Goal: Task Accomplishment & Management: Manage account settings

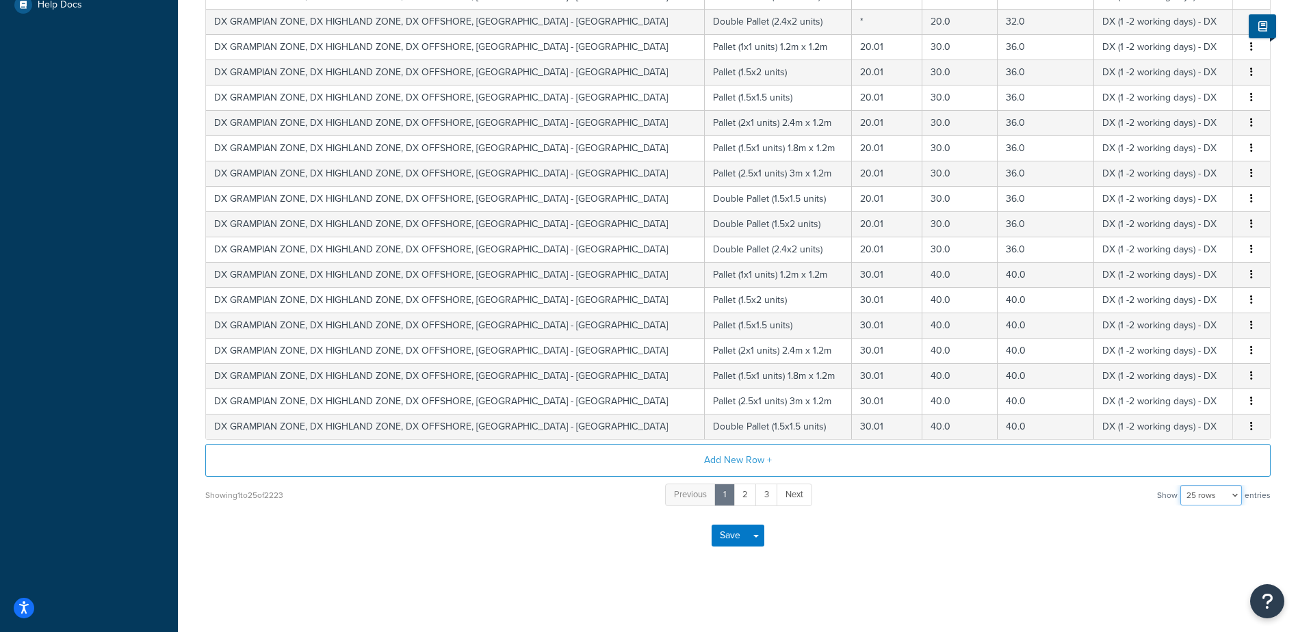
click at [1225, 492] on select "10 rows 15 rows 25 rows 50 rows 100 rows 1000 rows" at bounding box center [1211, 495] width 62 height 21
select select "1000"
click at [1181, 485] on select "10 rows 15 rows 25 rows 50 rows 100 rows 1000 rows" at bounding box center [1211, 495] width 62 height 21
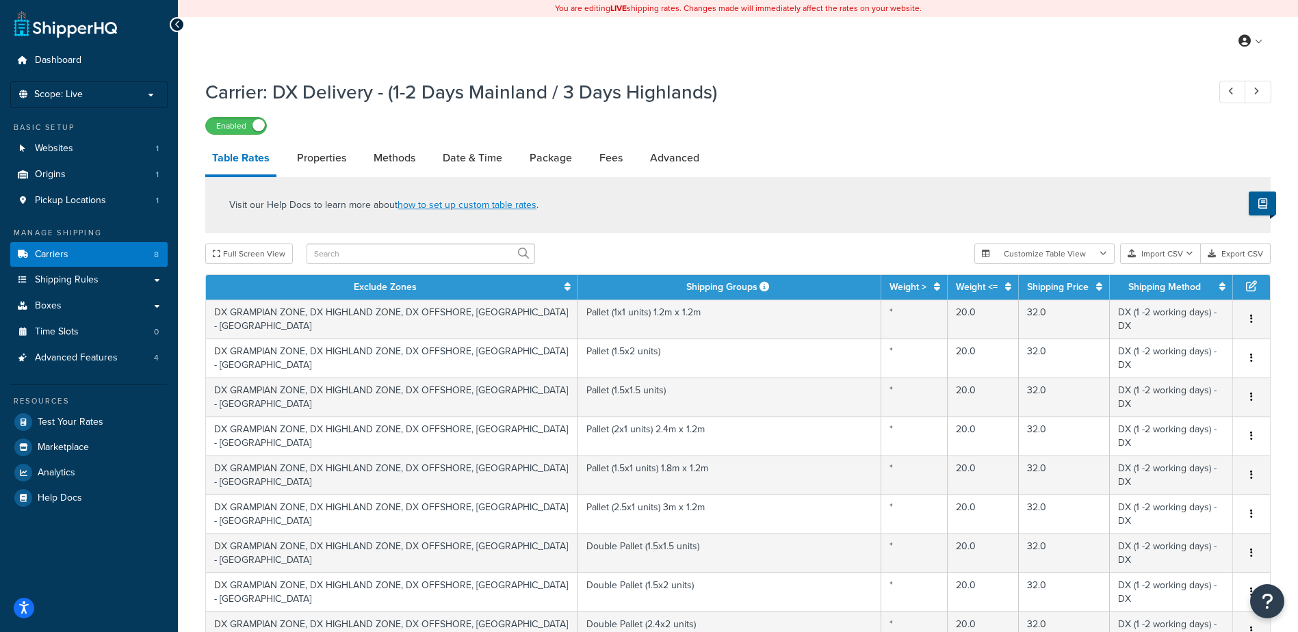
drag, startPoint x: 317, startPoint y: 161, endPoint x: 354, endPoint y: 167, distance: 38.1
click at [317, 161] on link "Properties" at bounding box center [321, 158] width 63 height 33
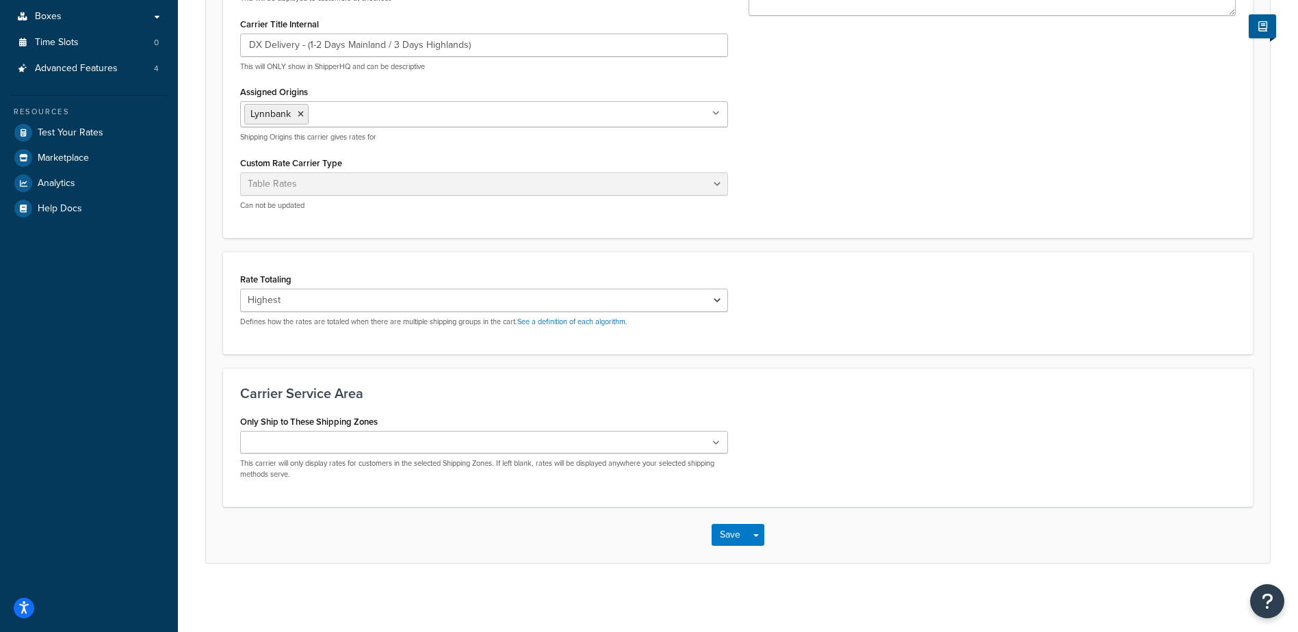
scroll to position [291, 0]
click at [609, 296] on select "Cumulative Highest Per Item Per SKU" at bounding box center [484, 300] width 488 height 23
select select "CUMULATIVE"
click at [240, 289] on select "Cumulative Highest Per Item Per SKU" at bounding box center [484, 300] width 488 height 23
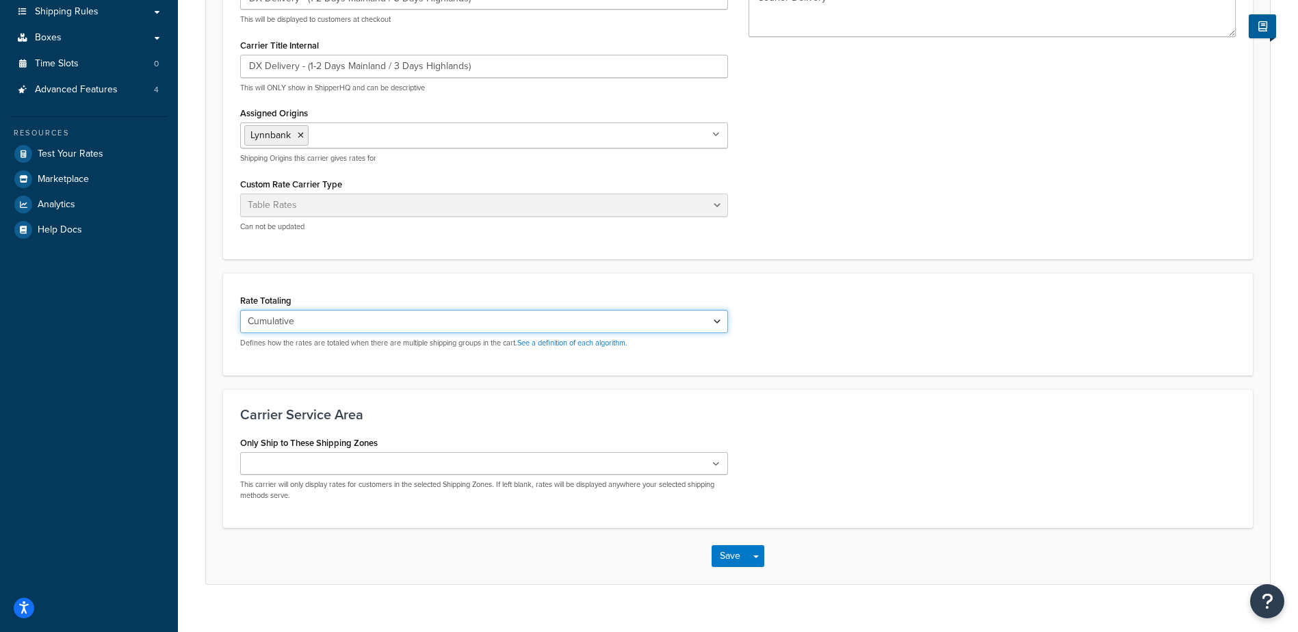
scroll to position [274, 0]
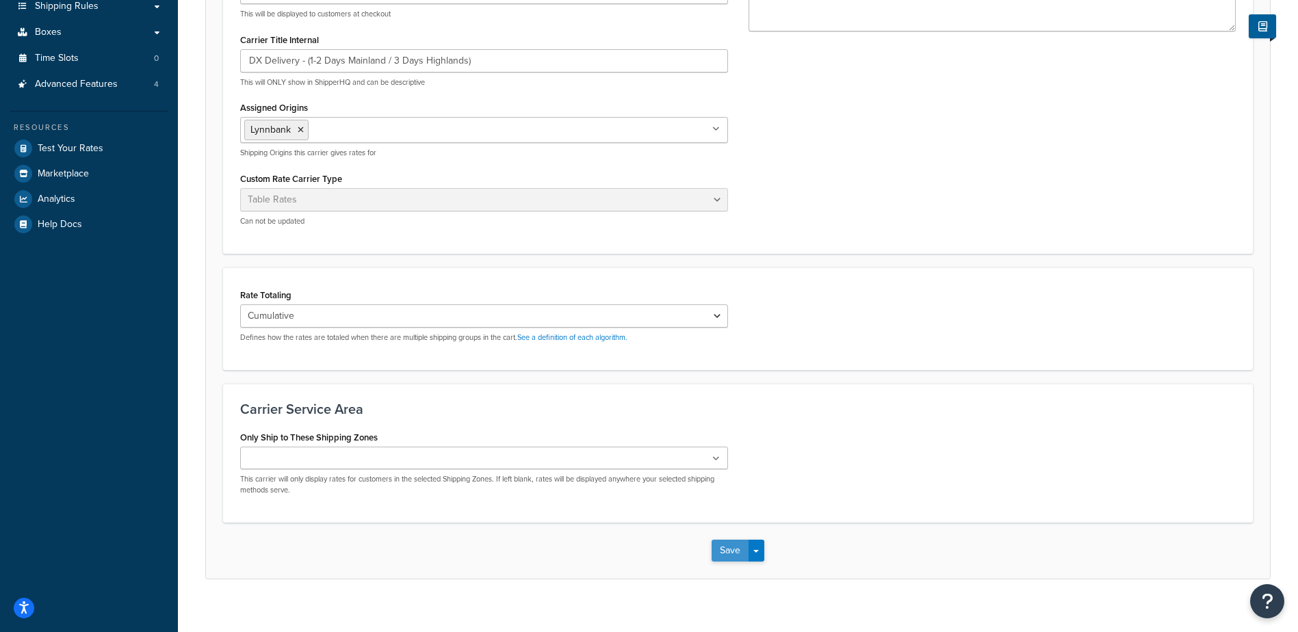
click at [737, 553] on button "Save" at bounding box center [729, 551] width 37 height 22
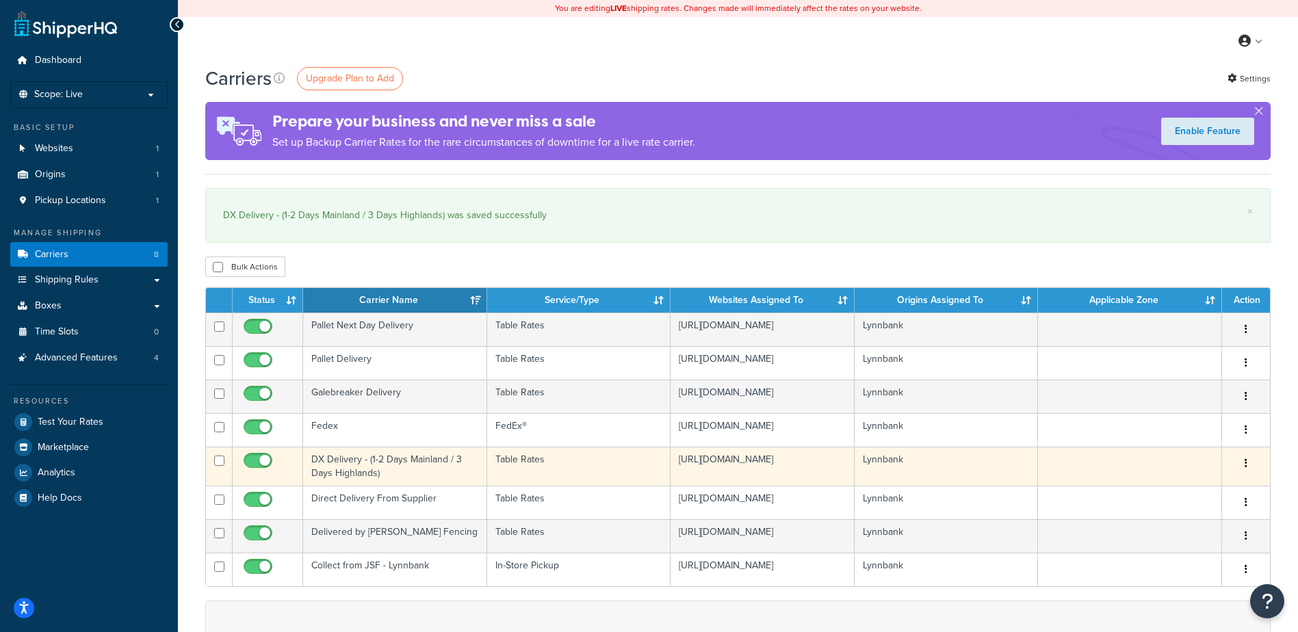
click at [361, 467] on td "DX Delivery - (1-2 Days Mainland / 3 Days Highlands)" at bounding box center [395, 466] width 184 height 39
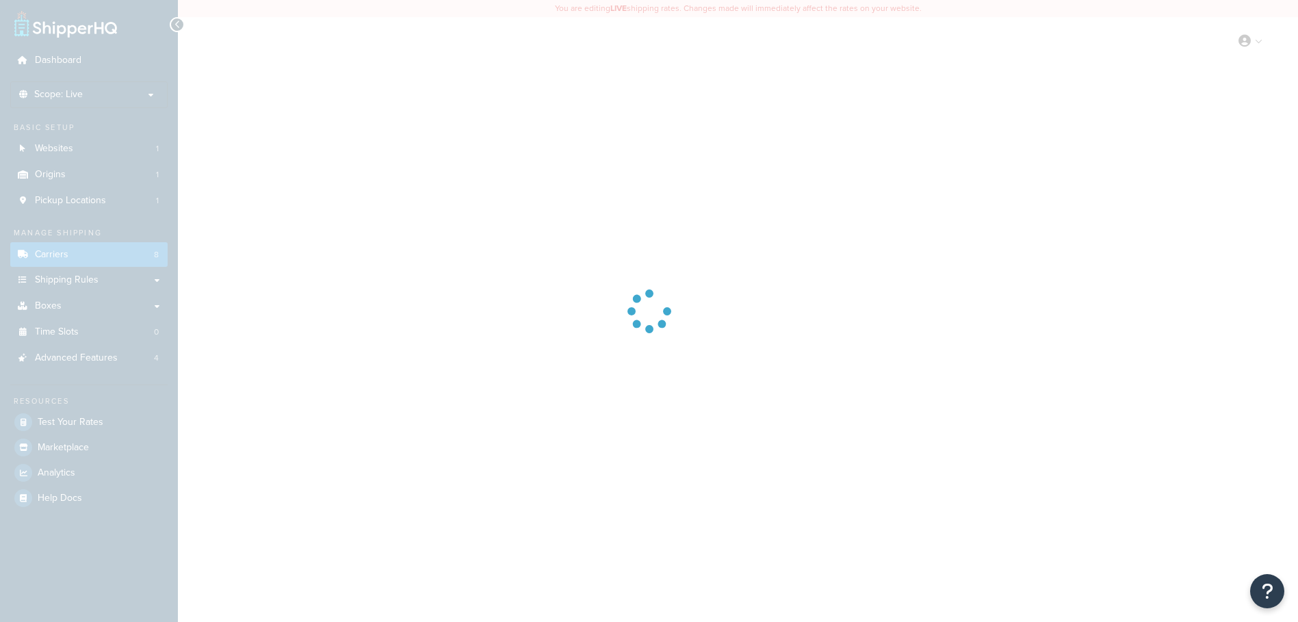
select select "25"
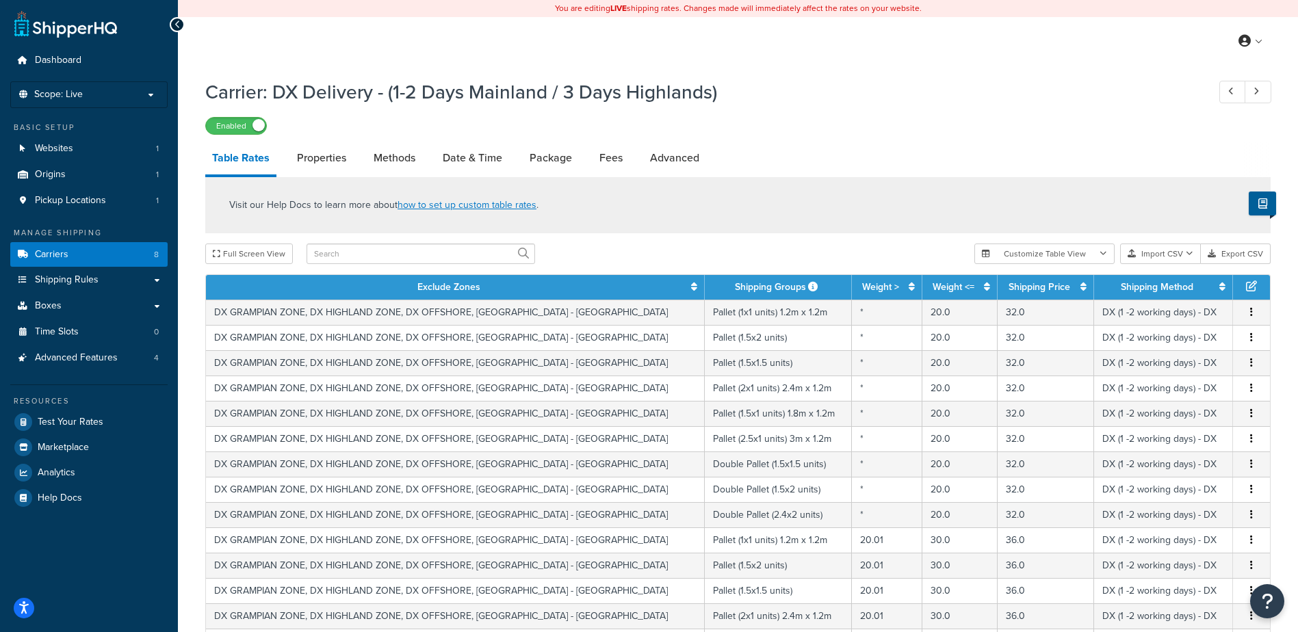
click at [246, 153] on link "Table Rates" at bounding box center [240, 160] width 71 height 36
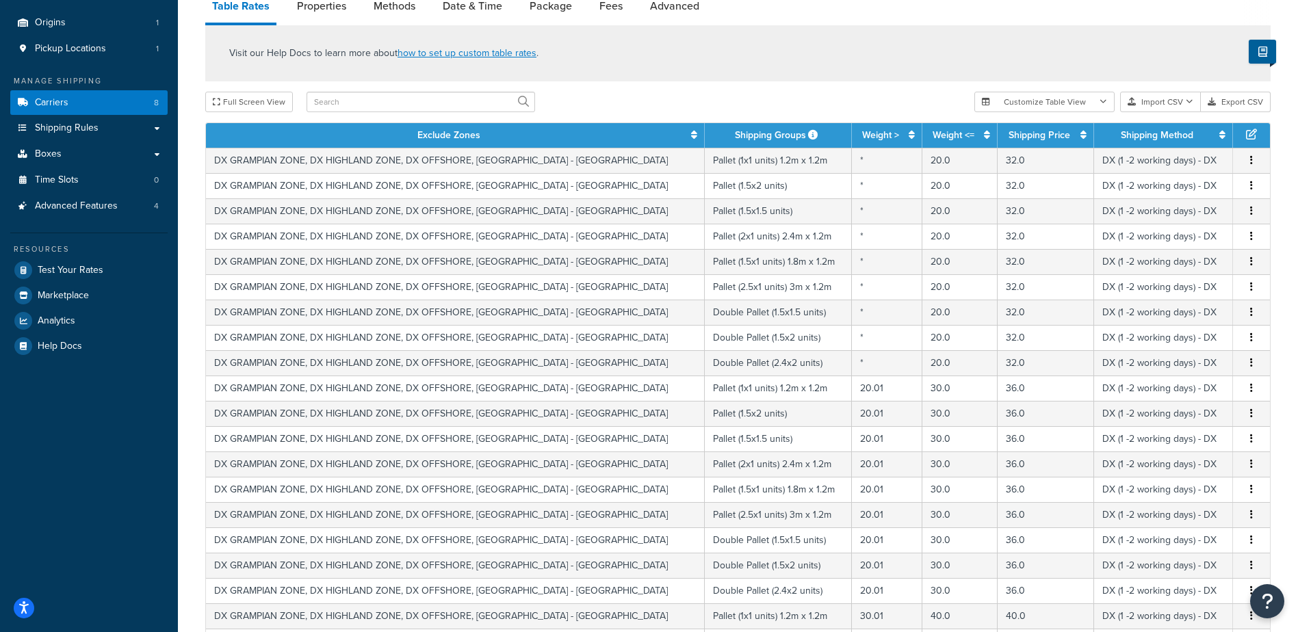
scroll to position [119, 0]
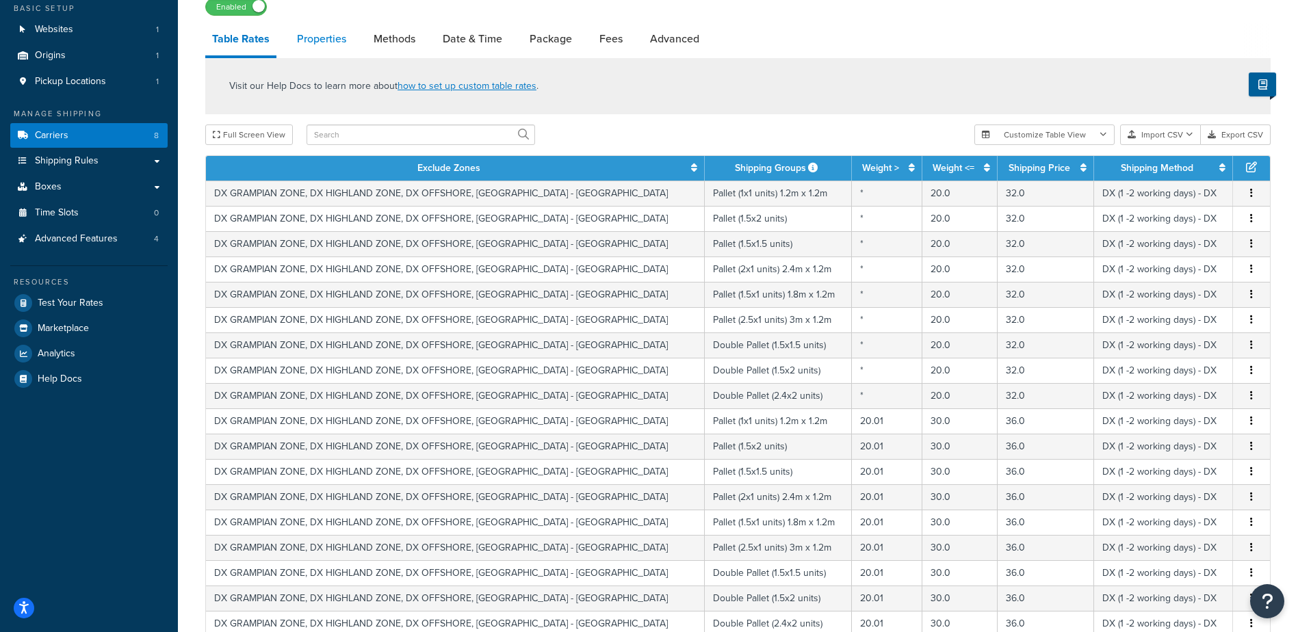
click at [318, 42] on link "Properties" at bounding box center [321, 39] width 63 height 33
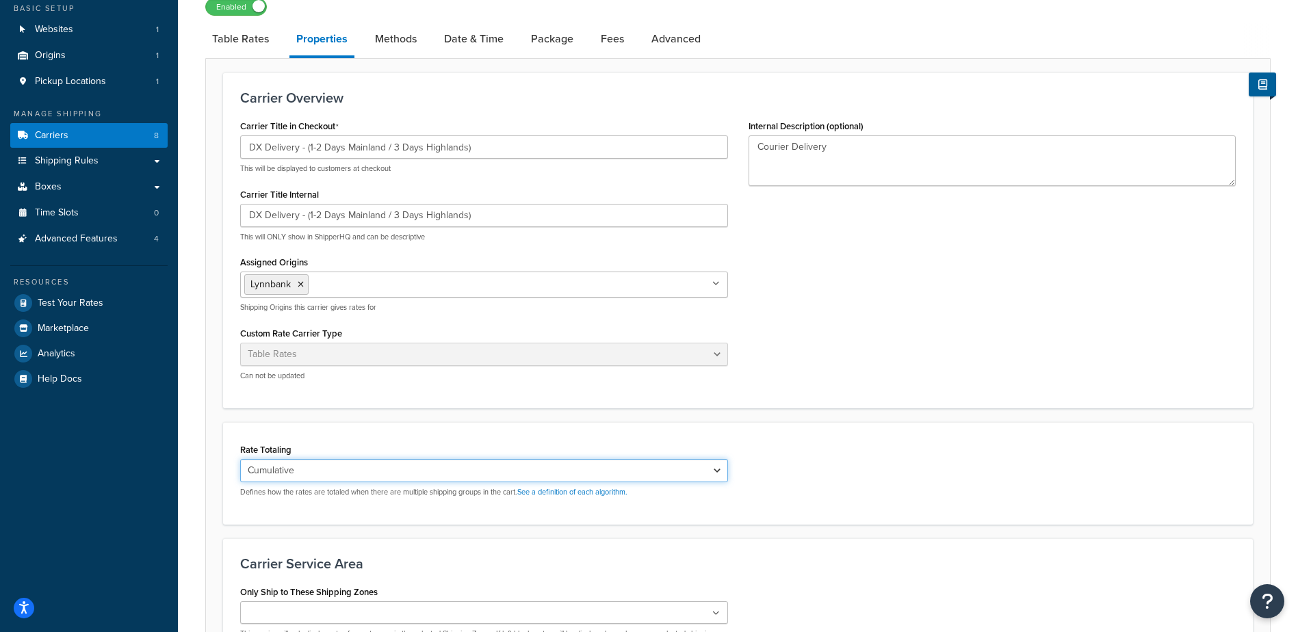
click at [537, 477] on select "Cumulative Highest Per Item Per SKU" at bounding box center [484, 470] width 488 height 23
select select "HIGHEST"
click at [240, 460] on select "Cumulative Highest Per Item Per SKU" at bounding box center [484, 470] width 488 height 23
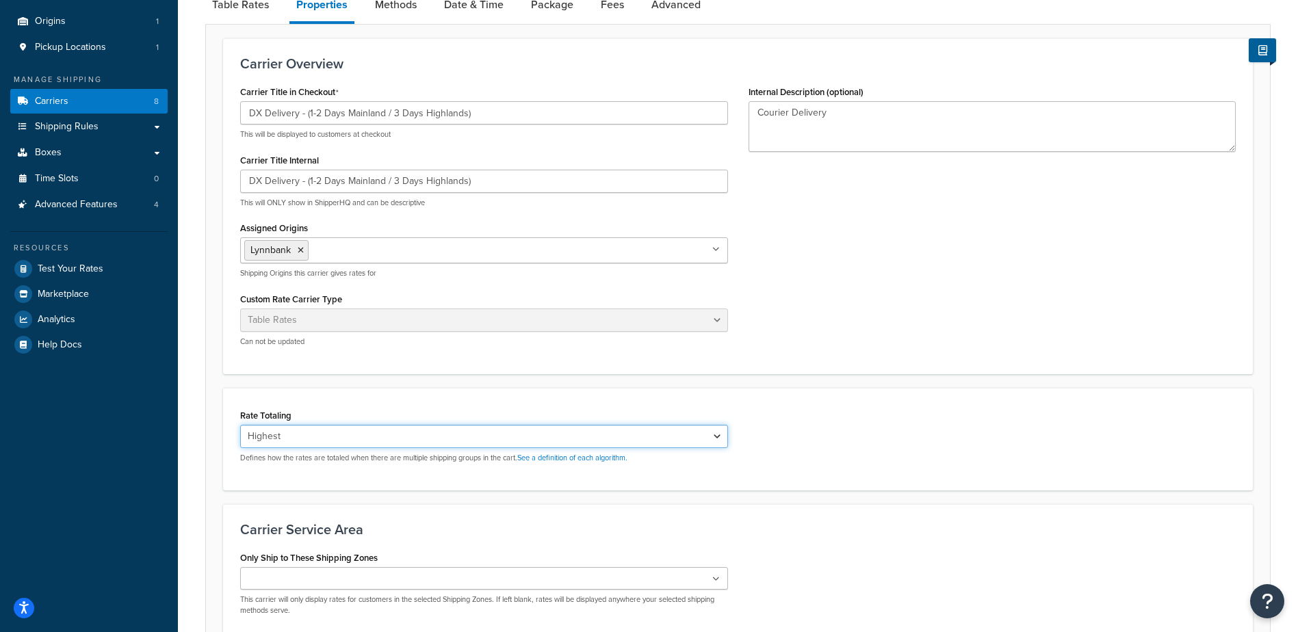
scroll to position [291, 0]
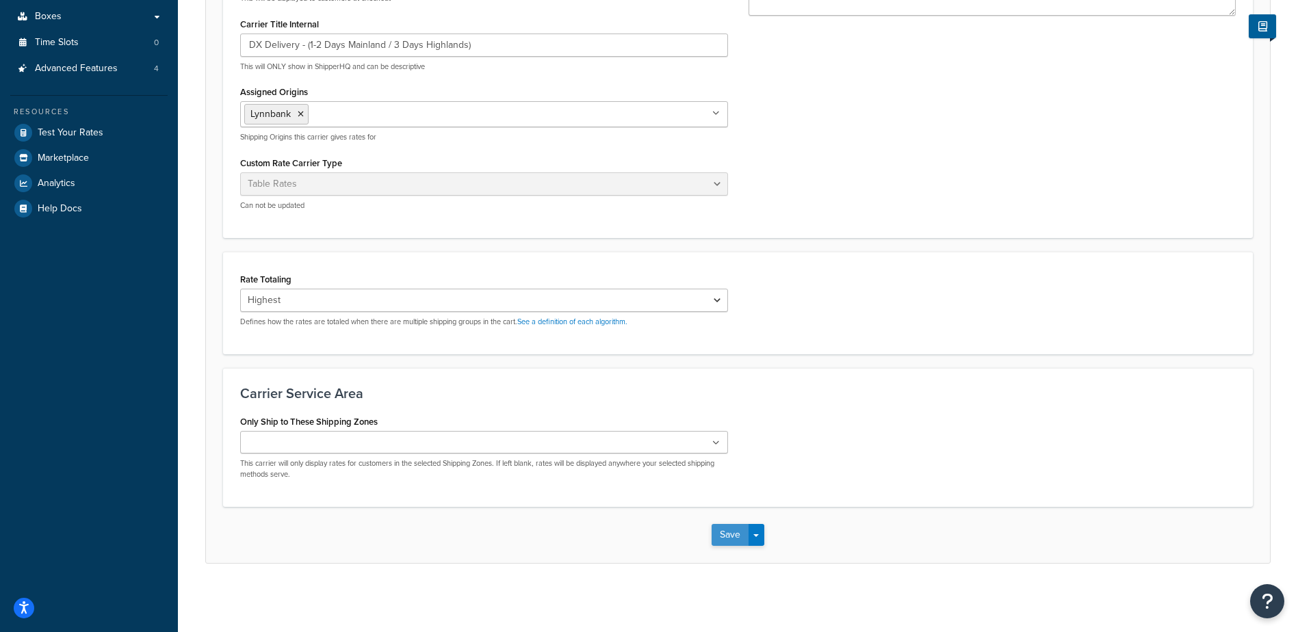
click at [733, 541] on button "Save" at bounding box center [729, 535] width 37 height 22
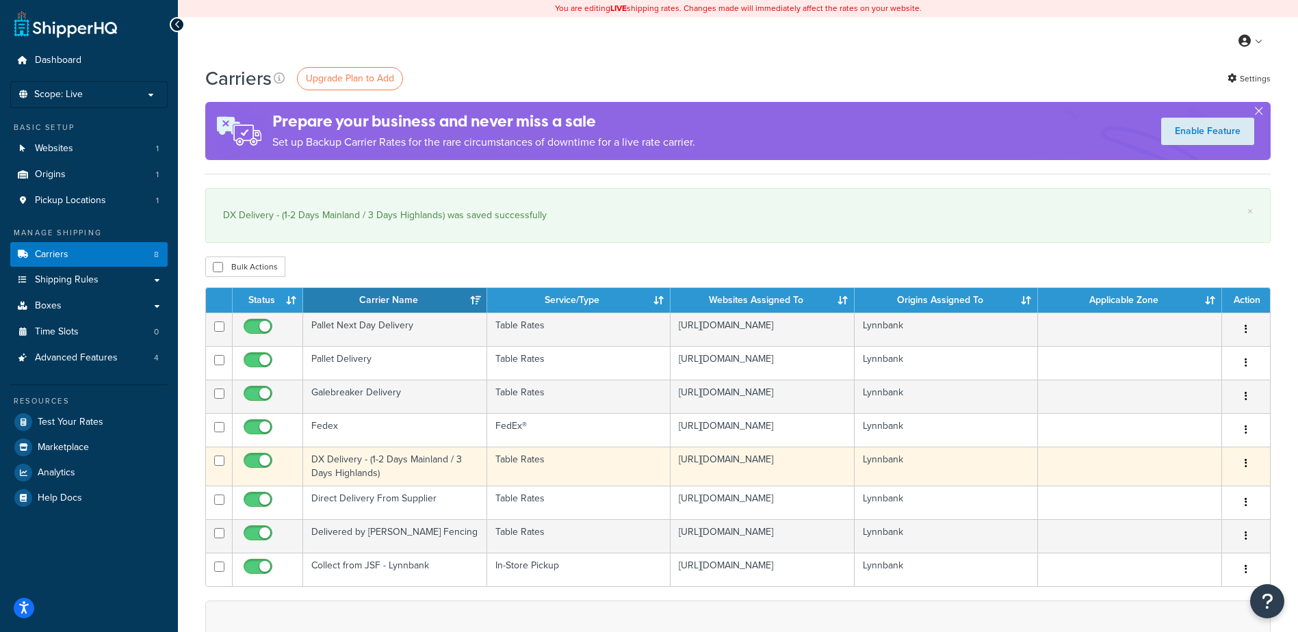
click at [384, 464] on td "DX Delivery - (1-2 Days Mainland / 3 Days Highlands)" at bounding box center [395, 466] width 184 height 39
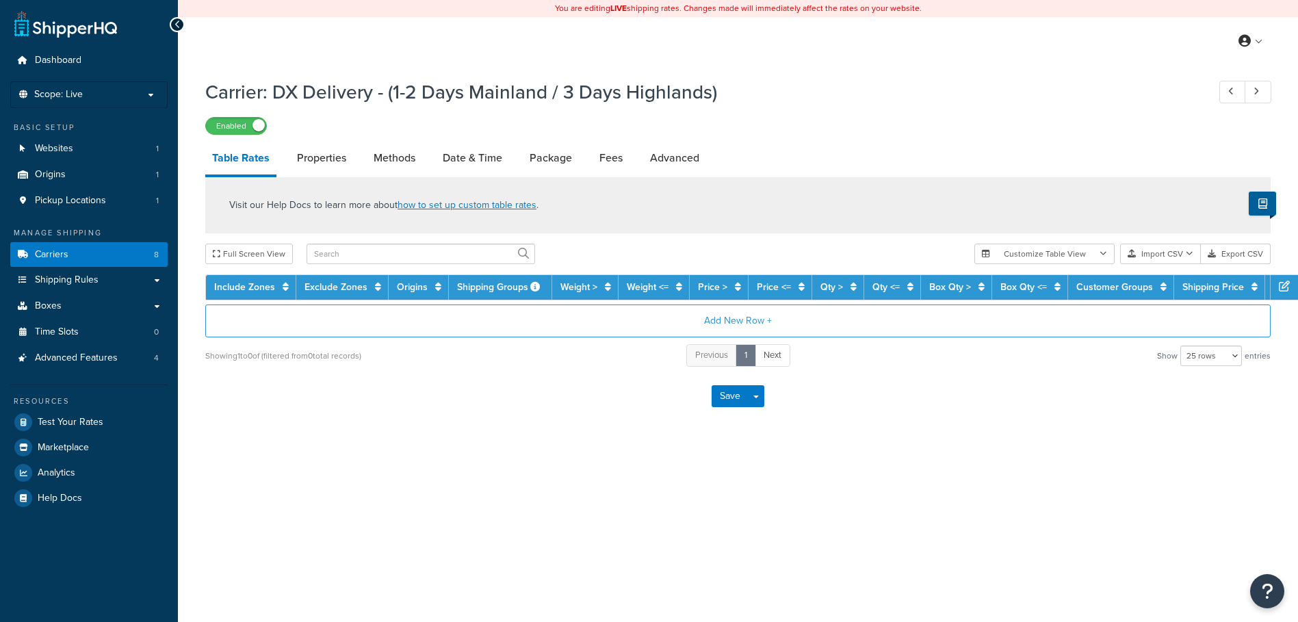
select select "25"
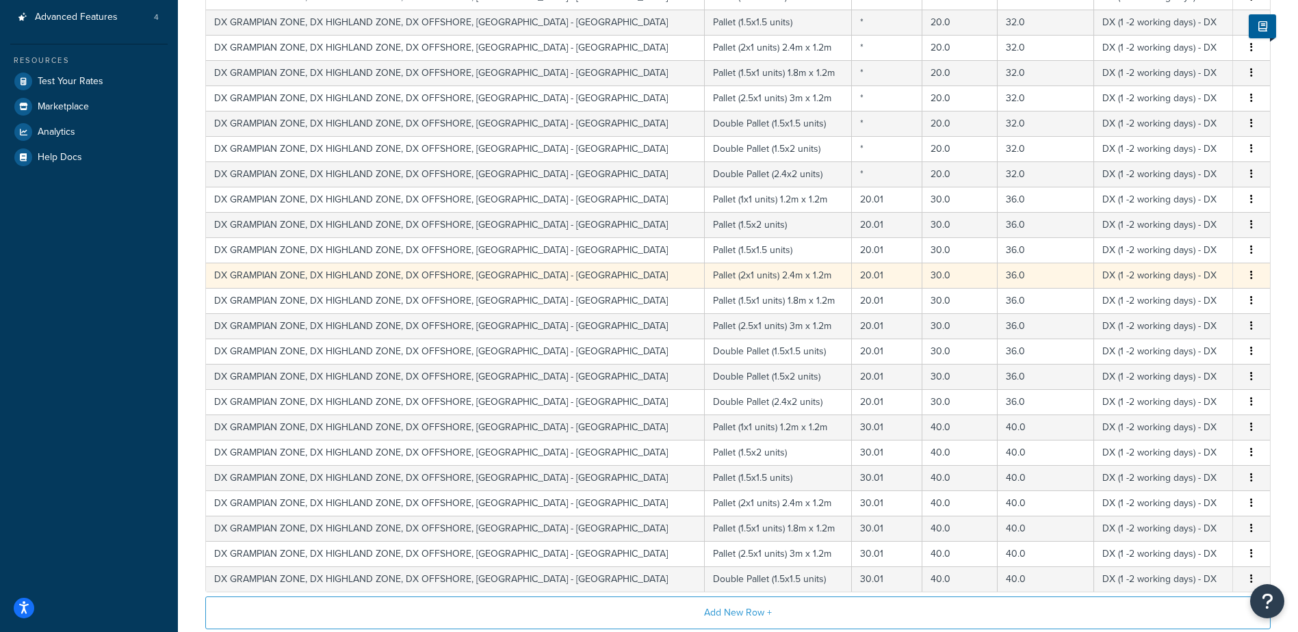
scroll to position [495, 0]
